Goal: Information Seeking & Learning: Learn about a topic

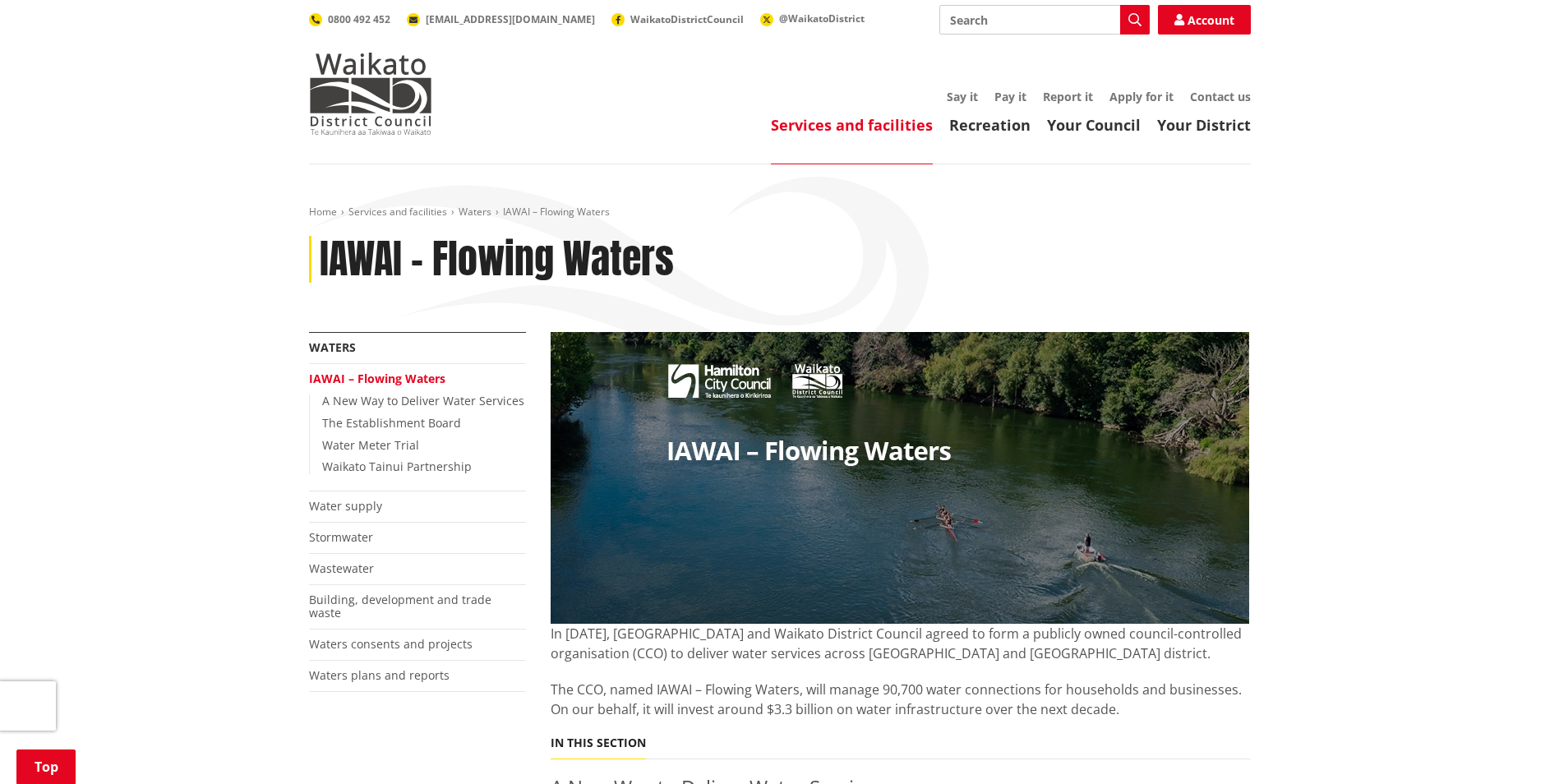
scroll to position [411, 0]
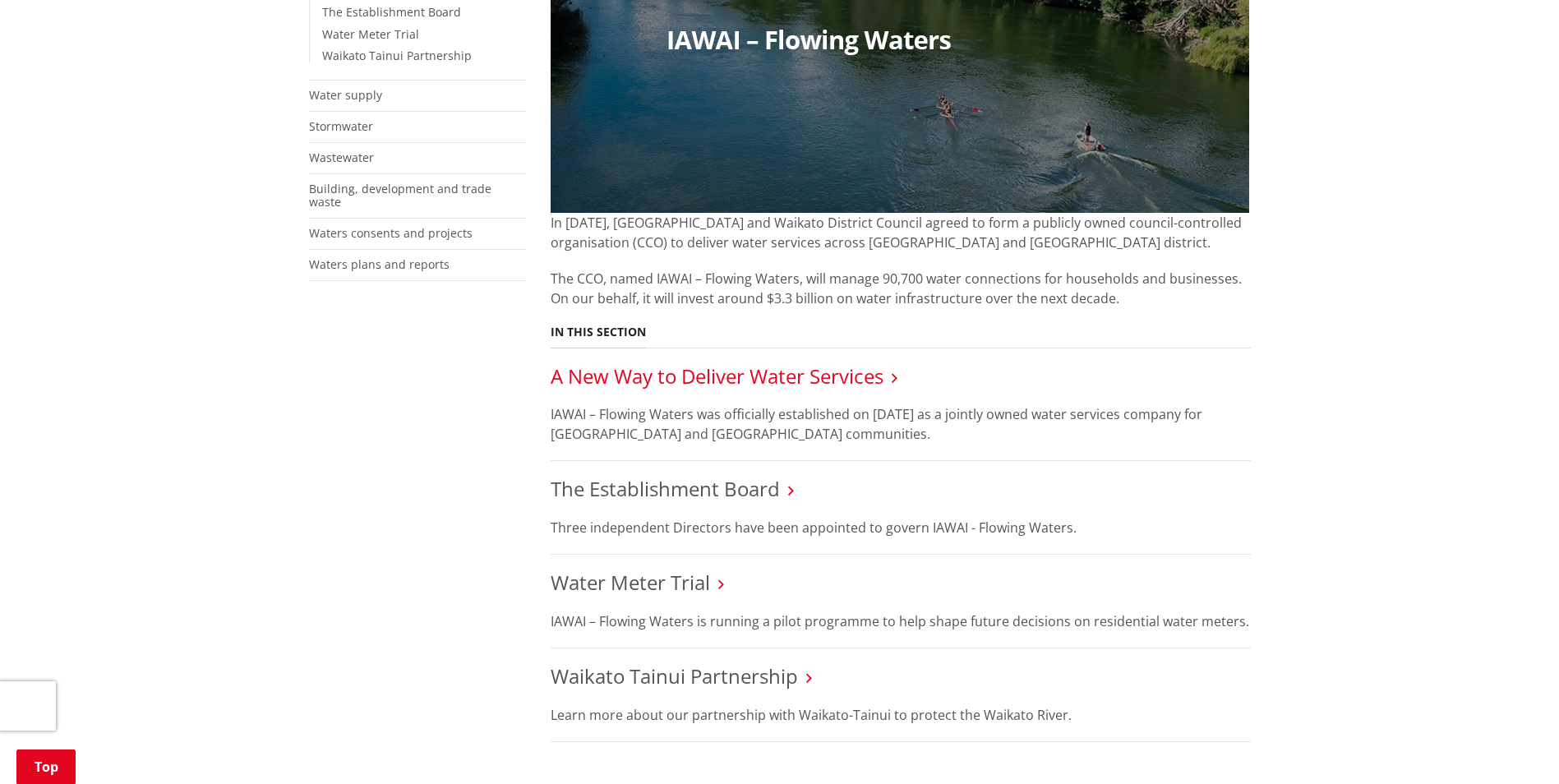
click at [654, 380] on link "A New Way to Deliver Water Services" at bounding box center [718, 376] width 333 height 27
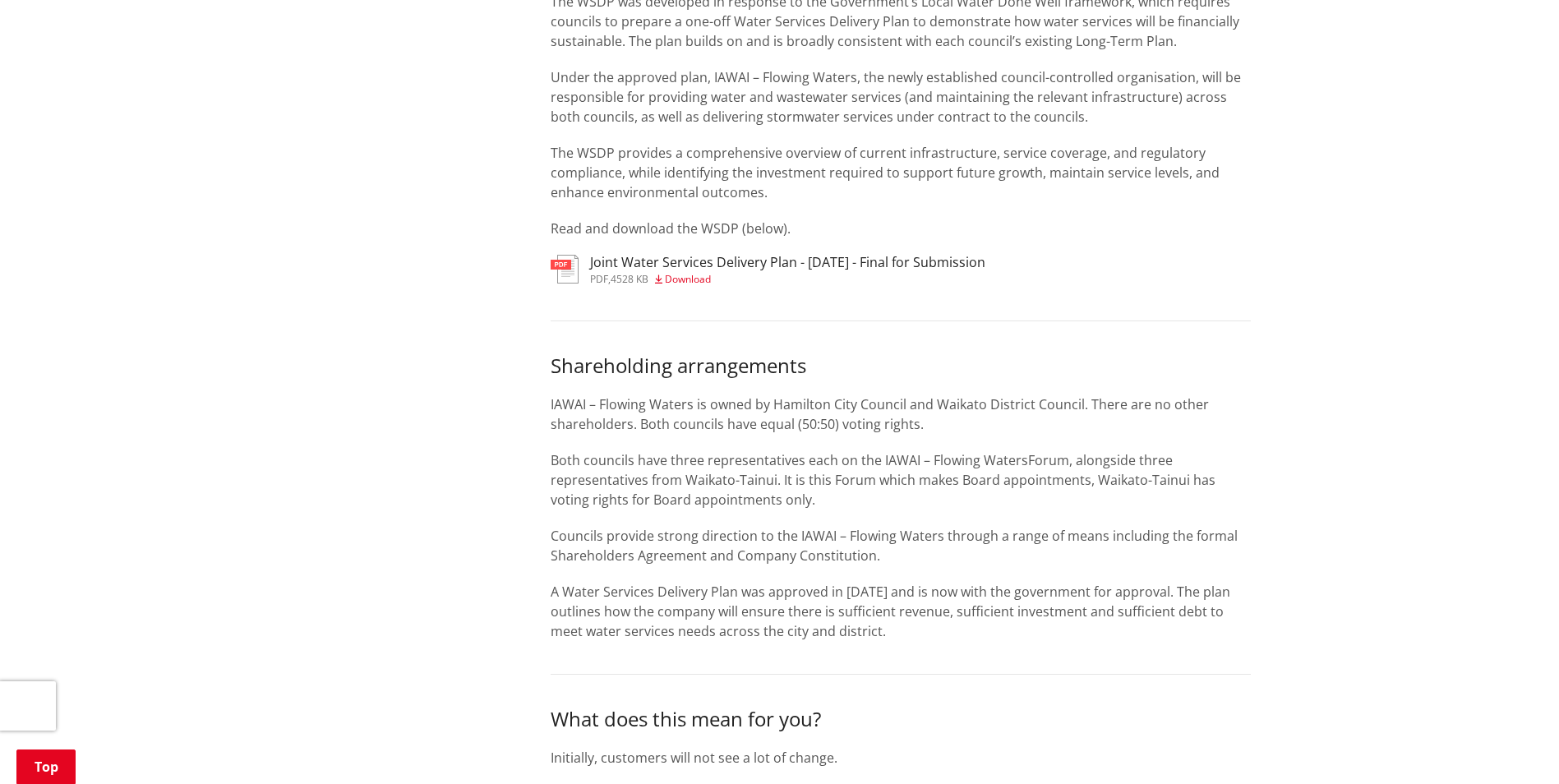
scroll to position [949, 0]
